Goal: Task Accomplishment & Management: Complete application form

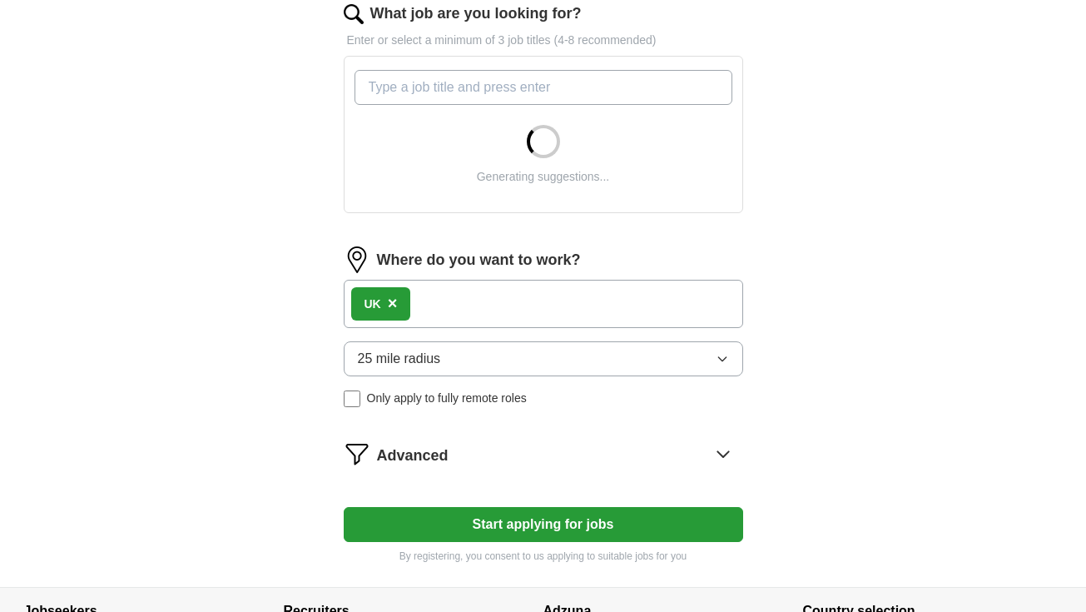
scroll to position [556, 0]
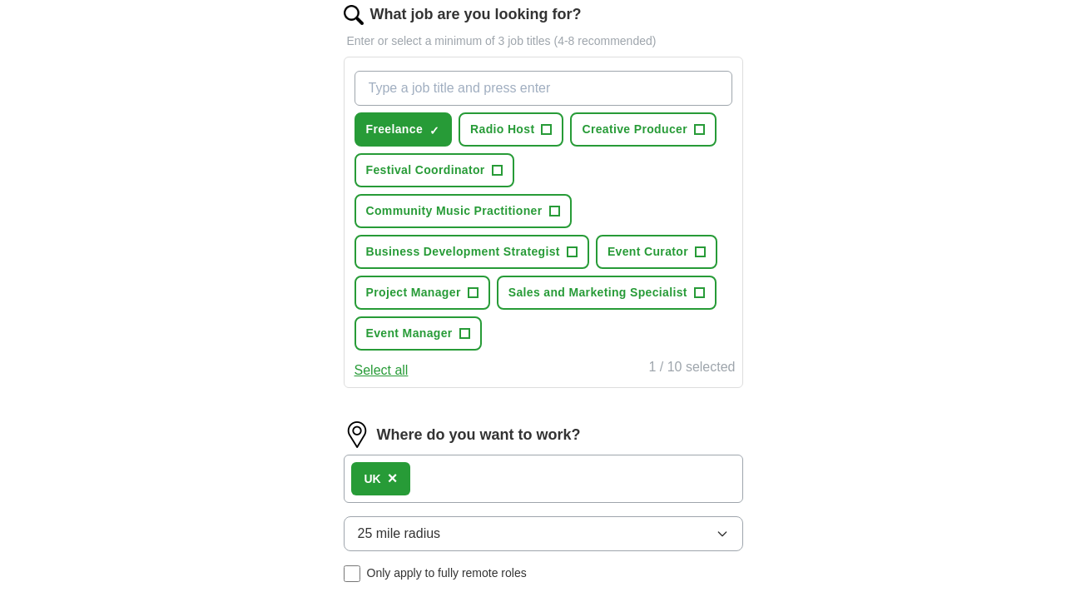
click at [534, 127] on span "Radio Host" at bounding box center [502, 129] width 64 height 17
click at [488, 163] on button "Festival Coordinator +" at bounding box center [435, 170] width 160 height 34
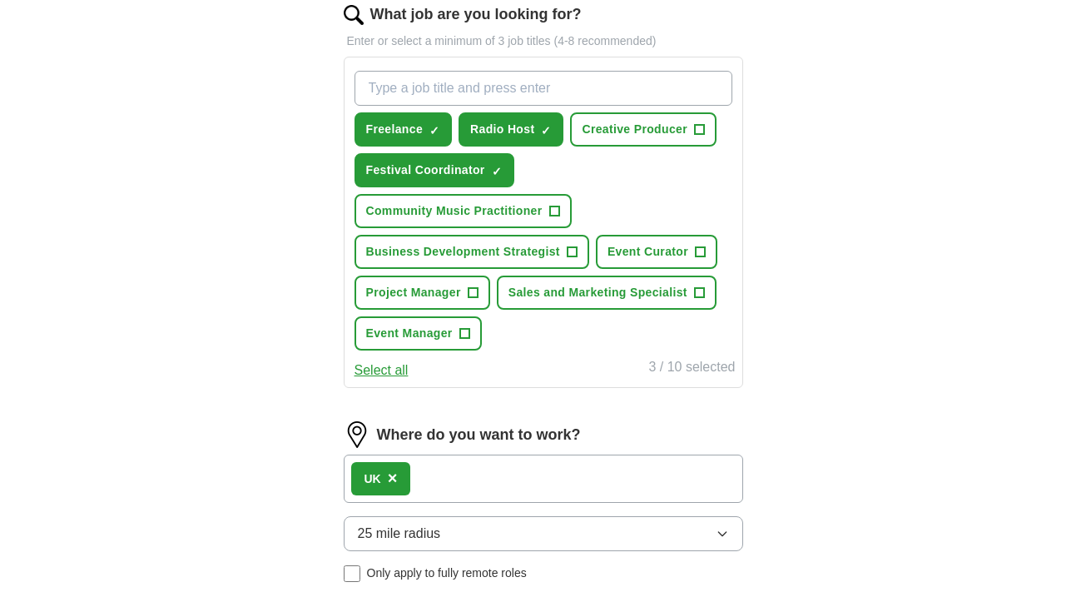
click at [530, 196] on button "Community Music Practitioner +" at bounding box center [463, 211] width 217 height 34
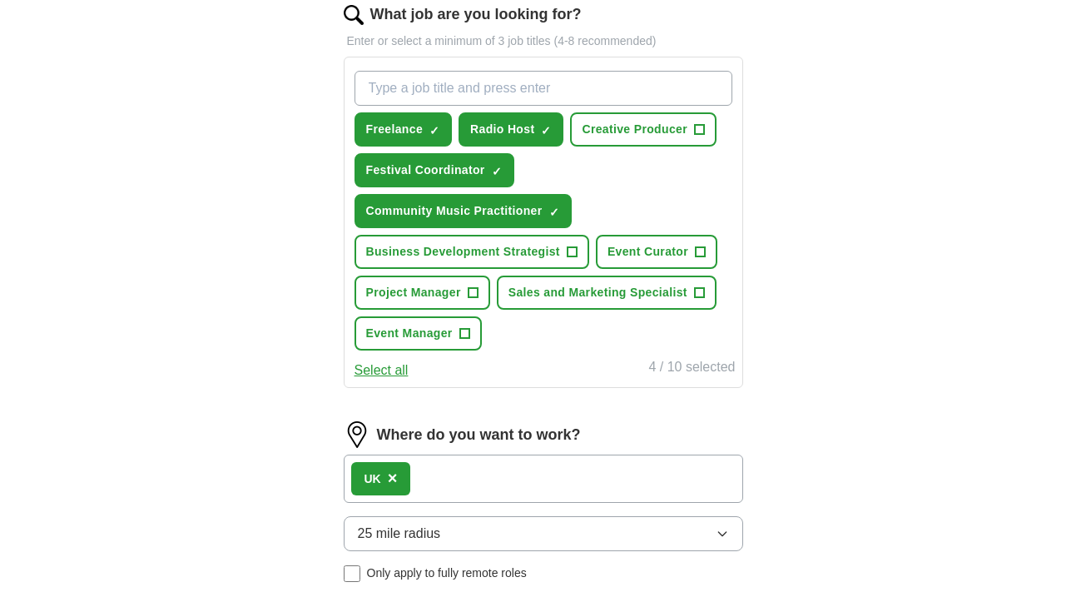
click at [546, 222] on button "Community Music Practitioner ✓ ×" at bounding box center [463, 211] width 217 height 34
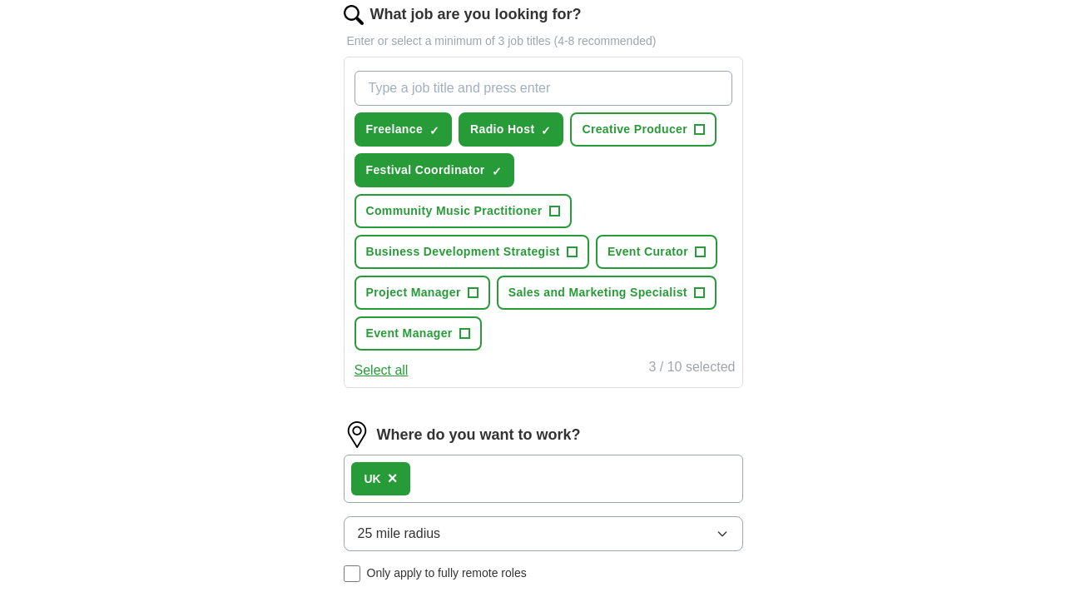
click at [659, 260] on button "Event Curator +" at bounding box center [657, 252] width 122 height 34
click at [554, 252] on span "Business Development Strategist" at bounding box center [463, 251] width 194 height 17
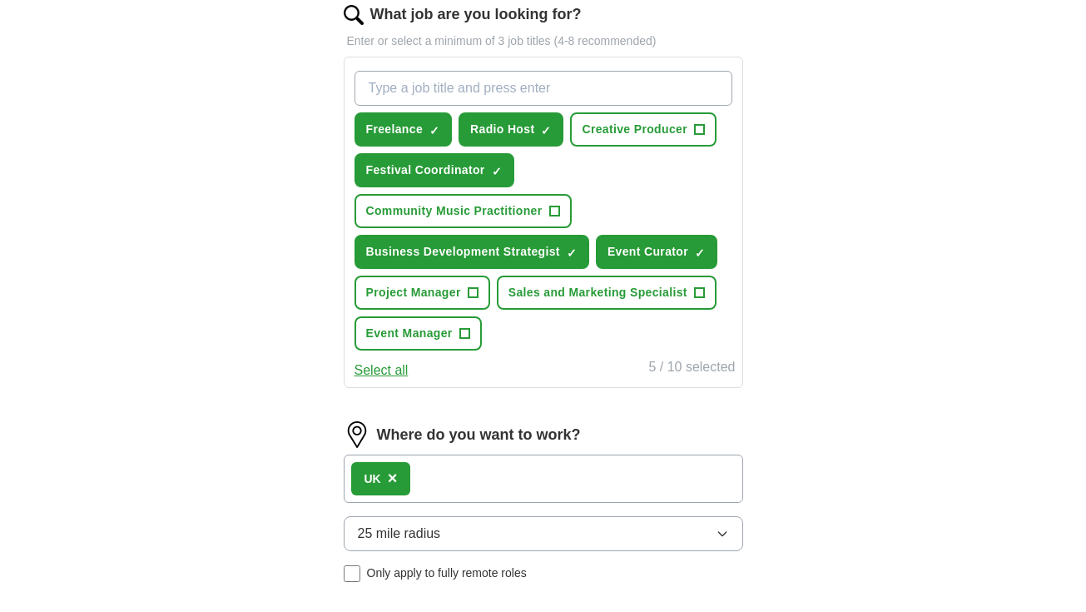
click at [465, 281] on button "Project Manager +" at bounding box center [423, 293] width 136 height 34
click at [584, 309] on button "Sales and Marketing Specialist +" at bounding box center [607, 293] width 220 height 34
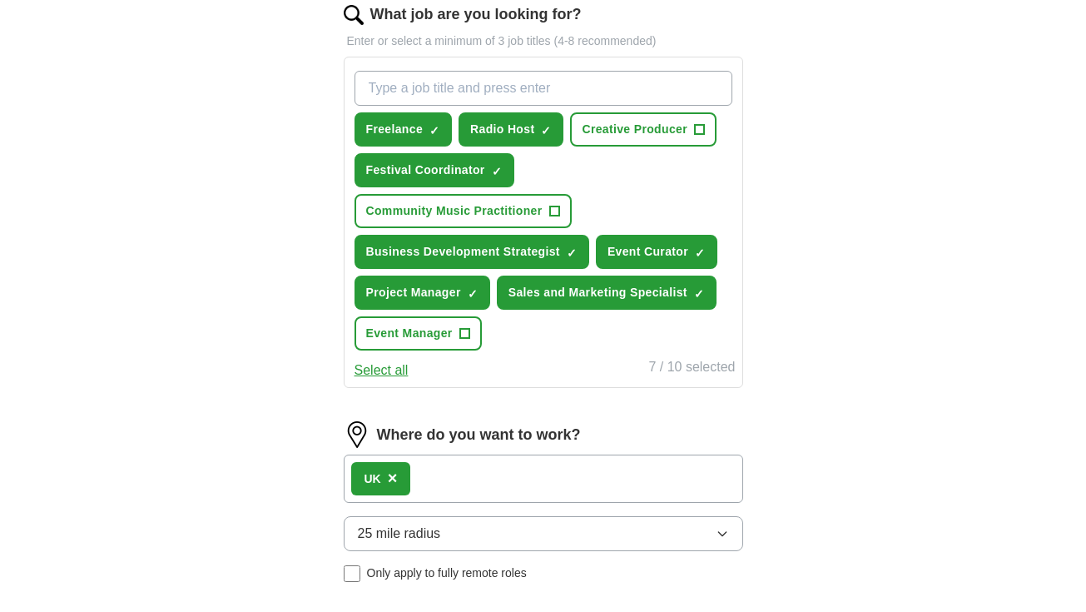
click at [455, 332] on button "Event Manager +" at bounding box center [418, 333] width 127 height 34
click at [554, 197] on button "Community Music Practitioner +" at bounding box center [463, 211] width 217 height 34
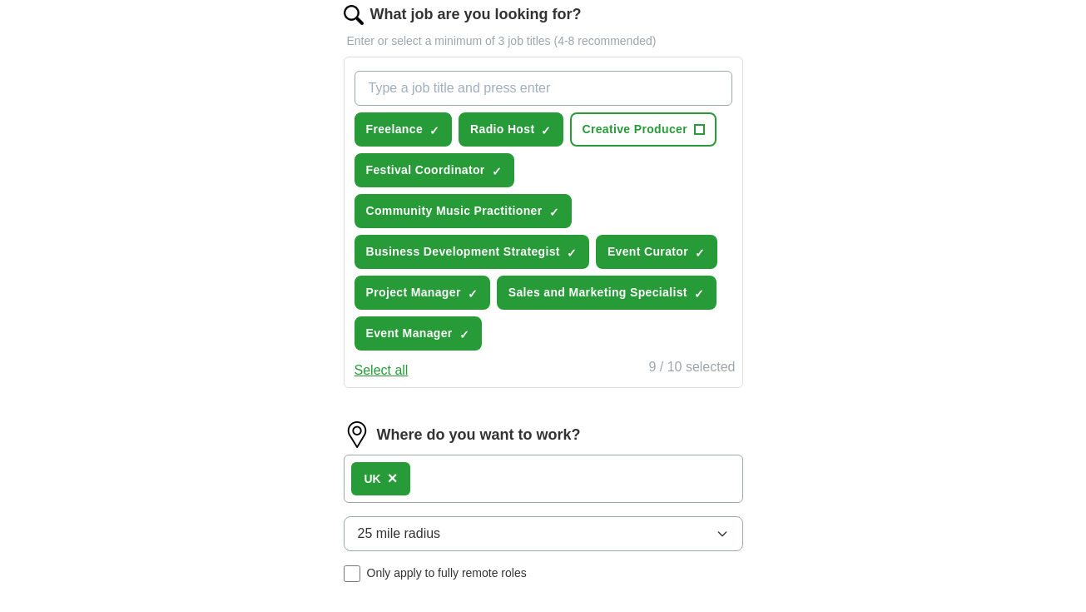
click at [635, 129] on span "Creative Producer" at bounding box center [635, 129] width 106 height 17
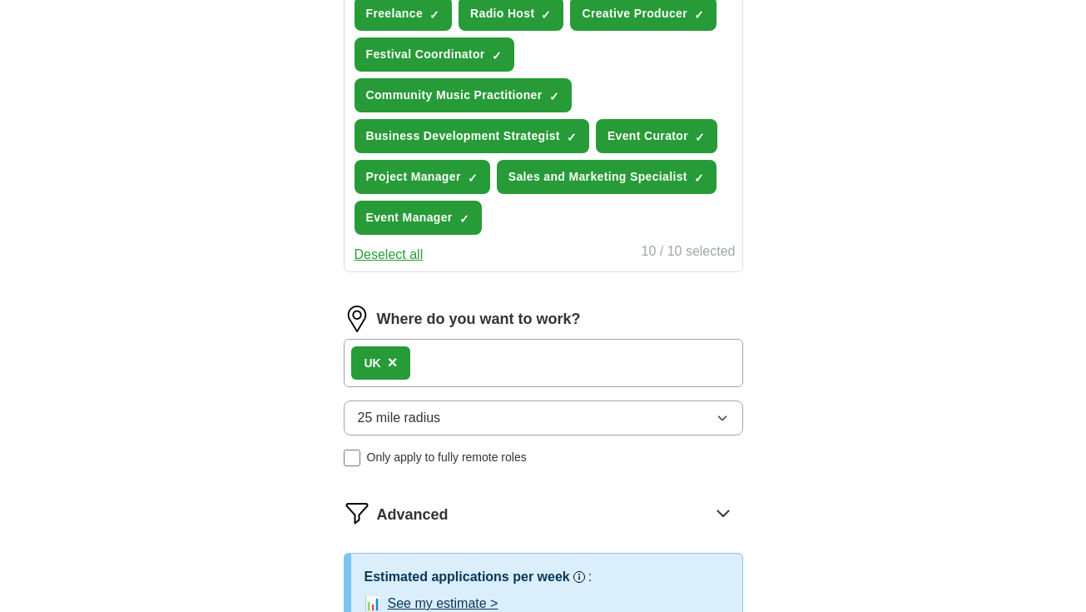
scroll to position [672, 0]
click at [497, 367] on div "UK ×" at bounding box center [544, 363] width 400 height 48
click at [395, 366] on span "×" at bounding box center [393, 362] width 10 height 18
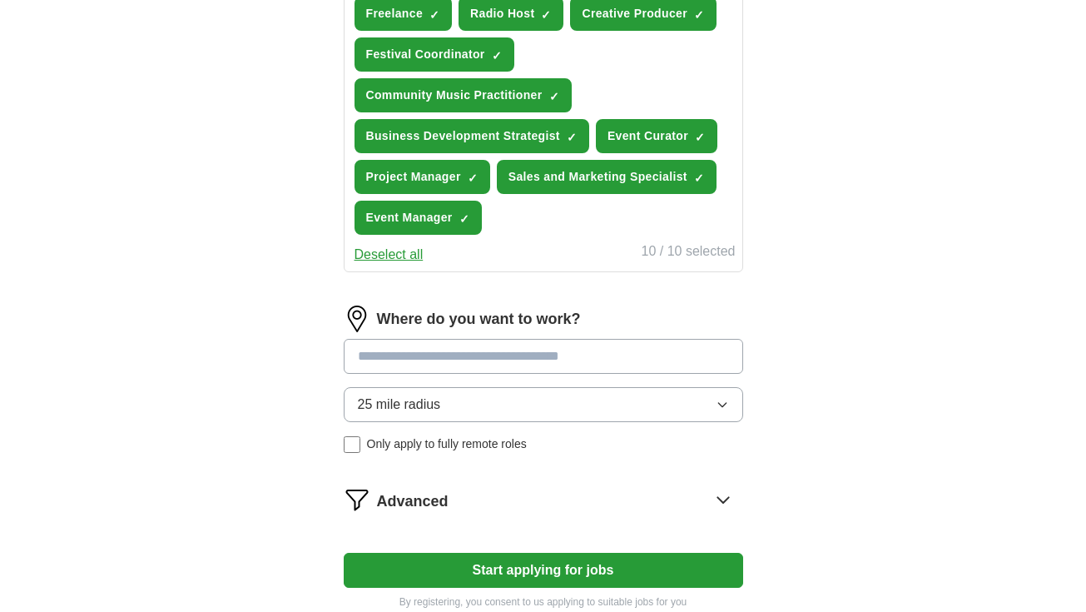
click at [415, 362] on input at bounding box center [544, 356] width 400 height 35
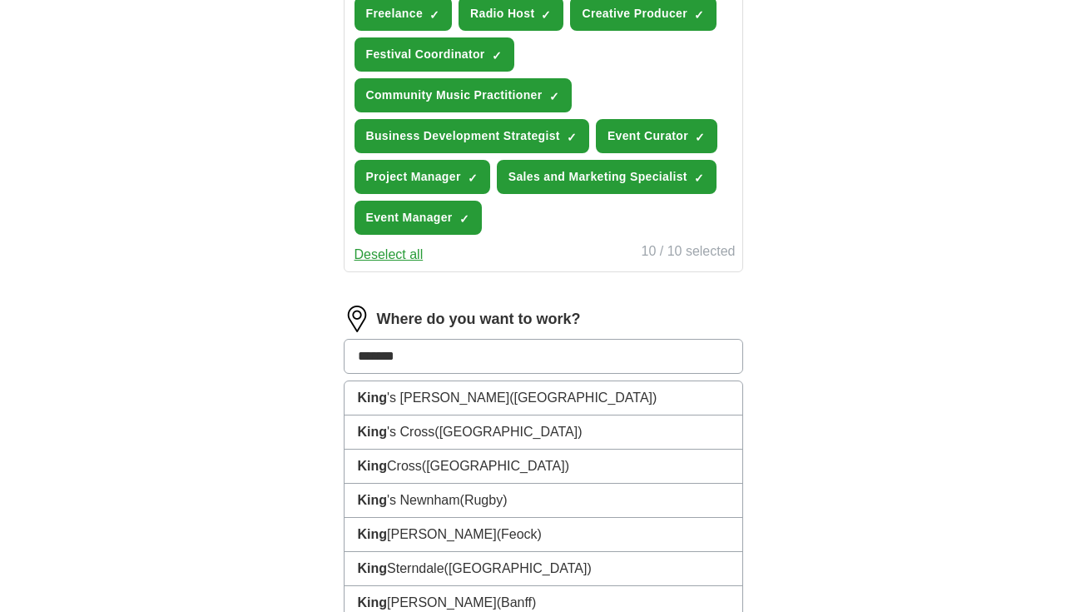
type input "********"
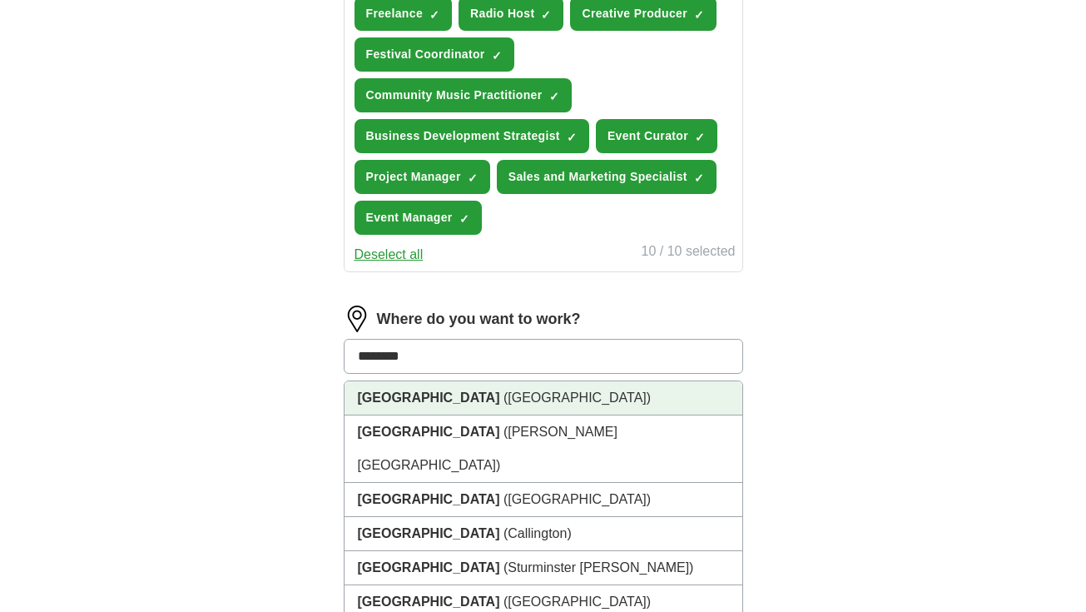
click at [436, 405] on li "[GEOGRAPHIC_DATA] ([GEOGRAPHIC_DATA])" at bounding box center [544, 398] width 398 height 34
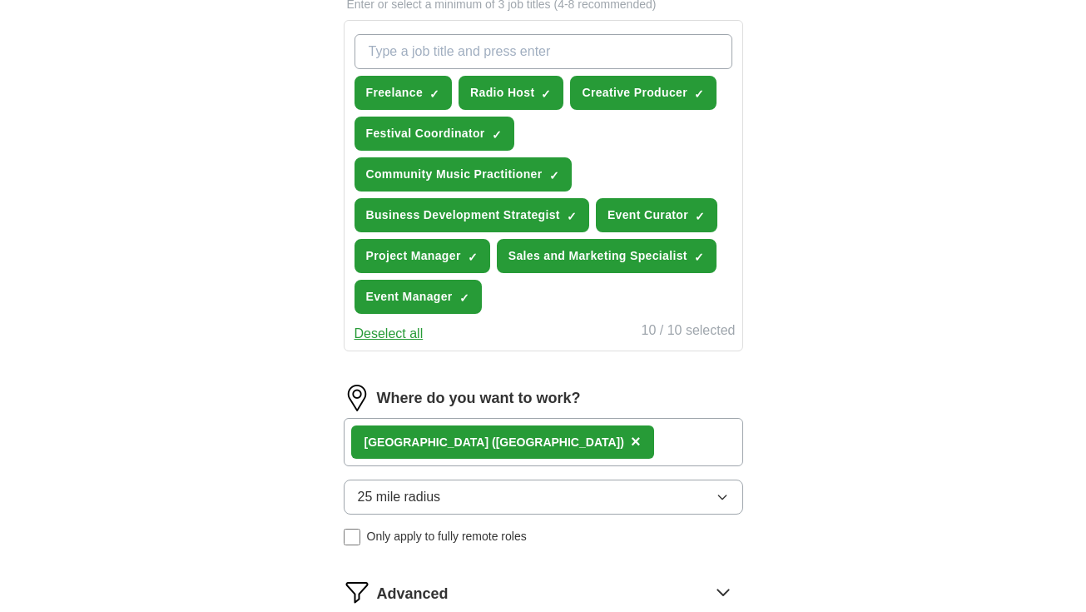
scroll to position [589, 0]
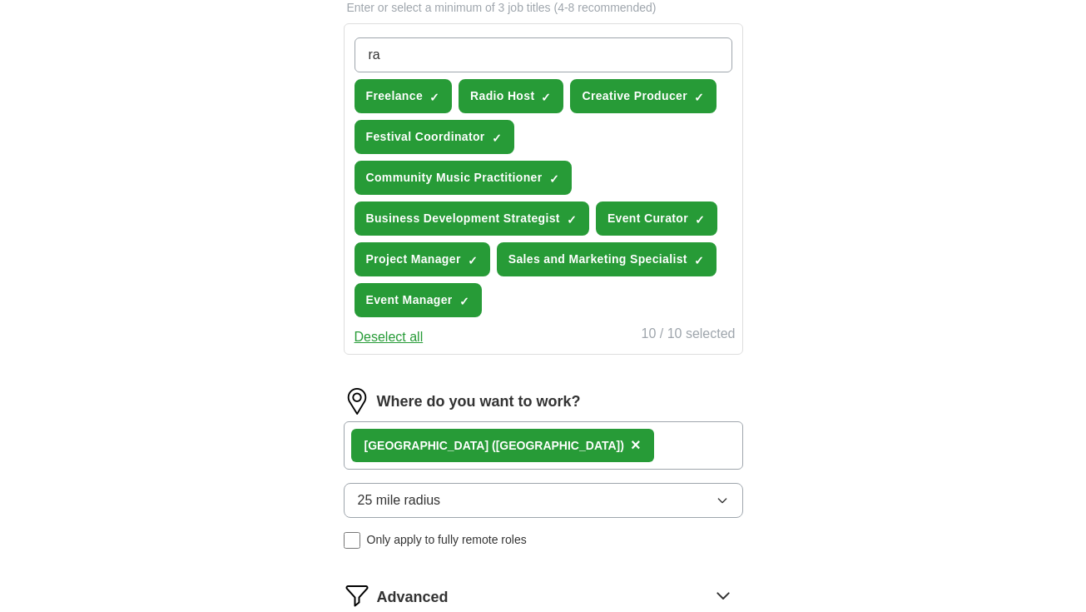
type input "r"
type input "a"
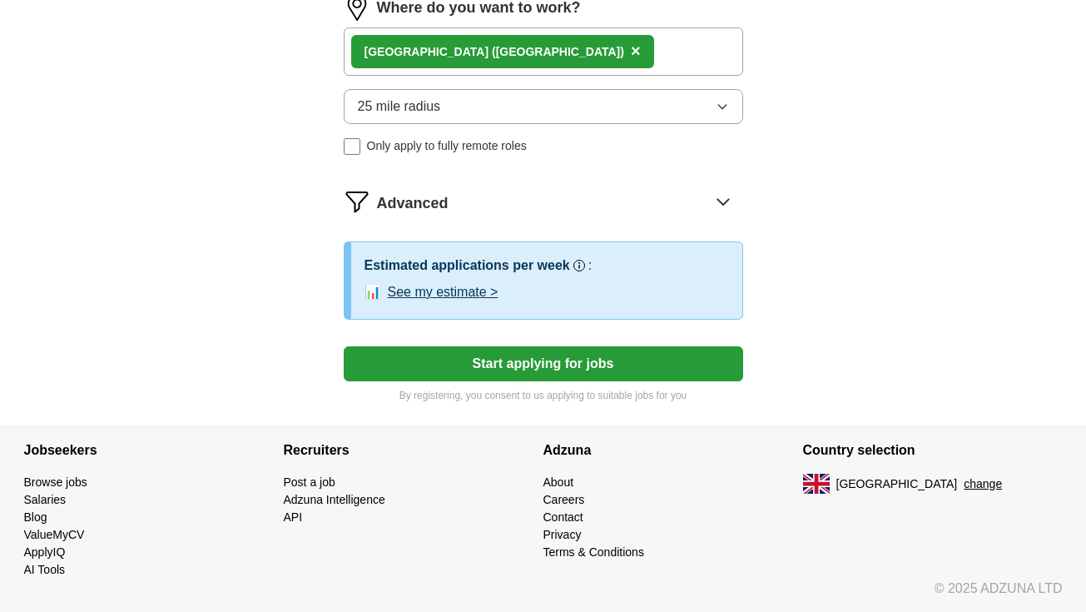
click at [579, 360] on button "Start applying for jobs" at bounding box center [544, 363] width 400 height 35
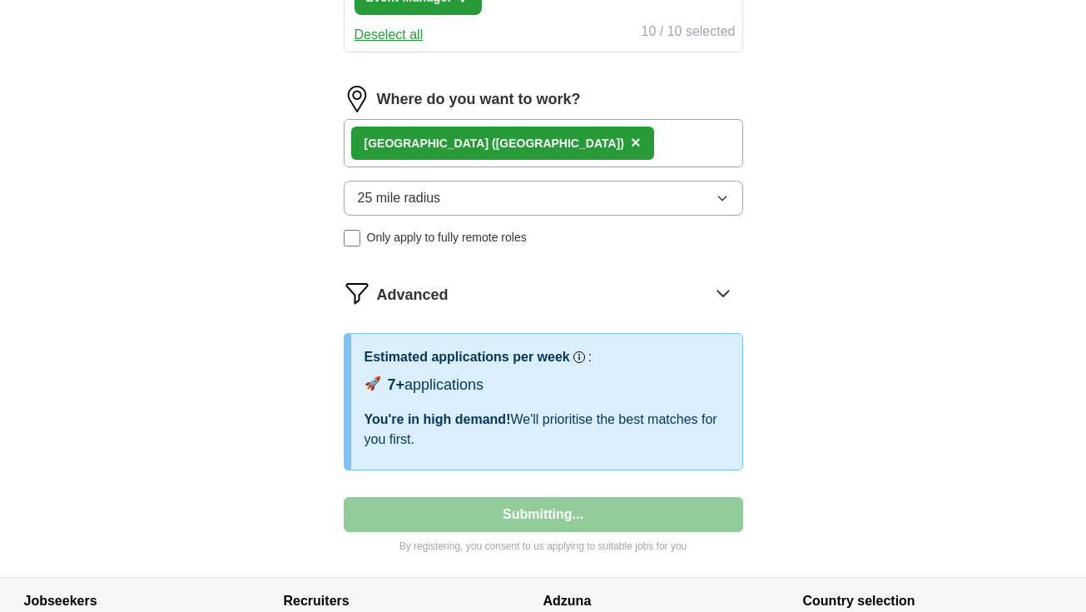
select select "**"
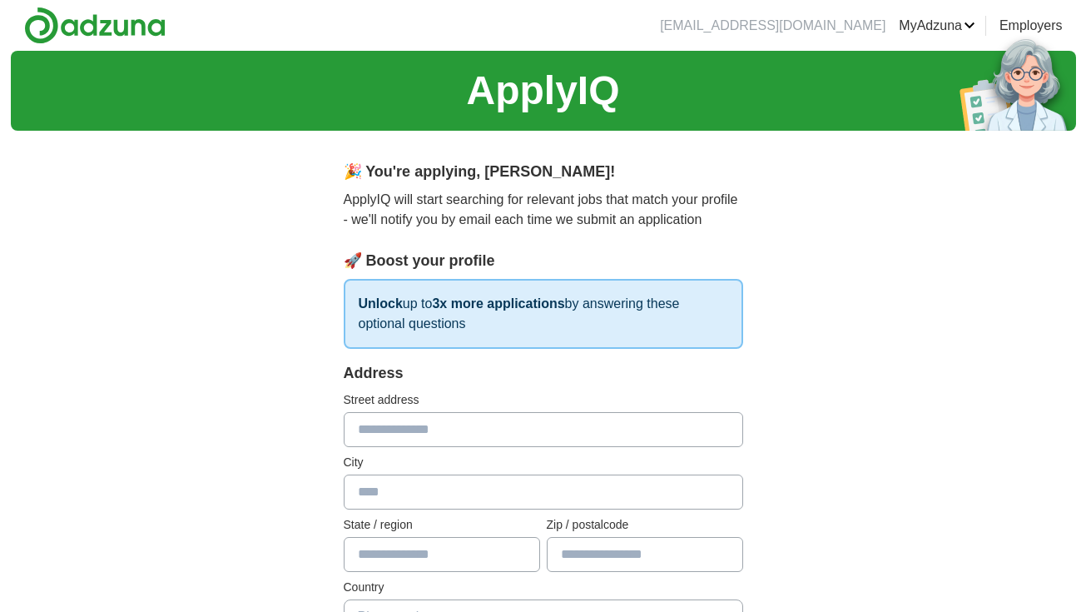
scroll to position [0, 0]
